Goal: Task Accomplishment & Management: Use online tool/utility

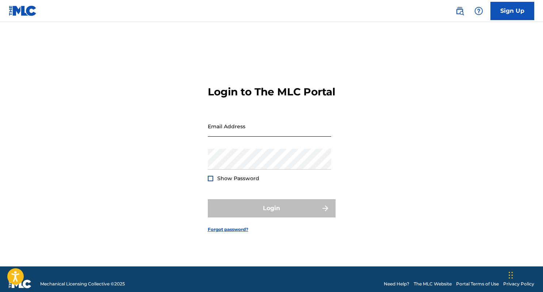
click at [268, 137] on input "Email Address" at bounding box center [269, 126] width 123 height 21
type input "[EMAIL_ADDRESS][DOMAIN_NAME]"
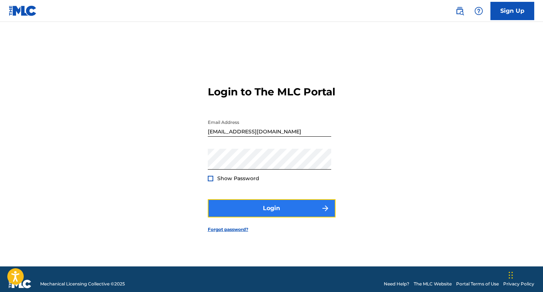
click at [254, 209] on button "Login" at bounding box center [272, 208] width 128 height 18
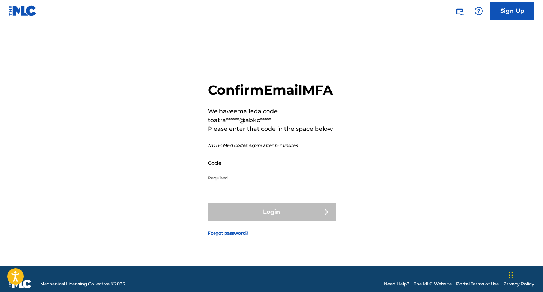
click at [527, 81] on main "Confirm Email MFA We have emailed a code to atra******@abkc***** Please enter t…" at bounding box center [271, 144] width 543 height 244
click at [277, 173] on input "Code" at bounding box center [269, 162] width 123 height 21
paste input "738238"
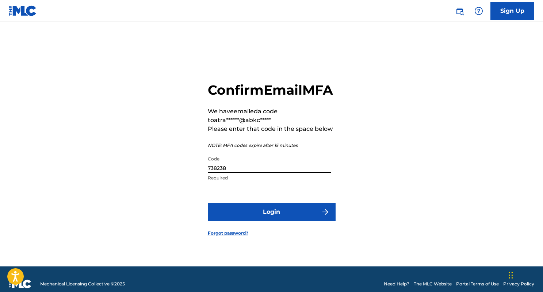
type input "738238"
click at [208, 203] on button "Login" at bounding box center [272, 212] width 128 height 18
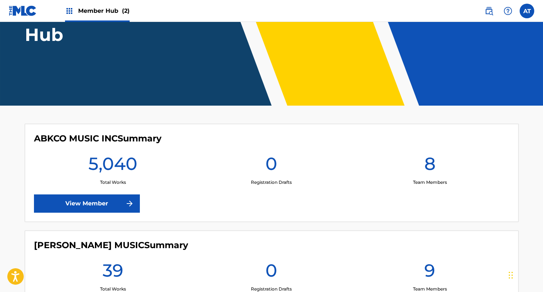
scroll to position [96, 0]
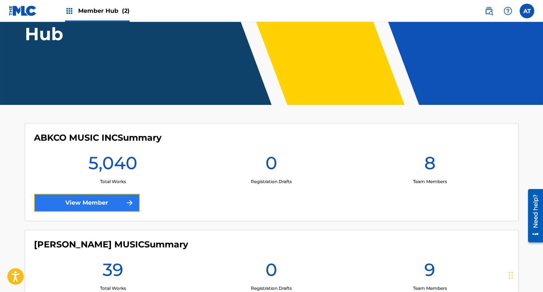
click at [117, 202] on link "View Member" at bounding box center [87, 202] width 106 height 18
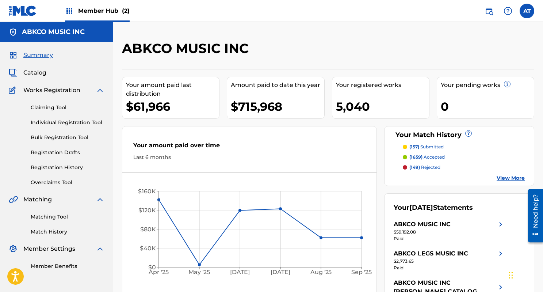
click at [54, 212] on div "Matching Tool Match History" at bounding box center [57, 220] width 96 height 32
click at [51, 214] on link "Matching Tool" at bounding box center [68, 217] width 74 height 8
